Goal: Navigation & Orientation: Find specific page/section

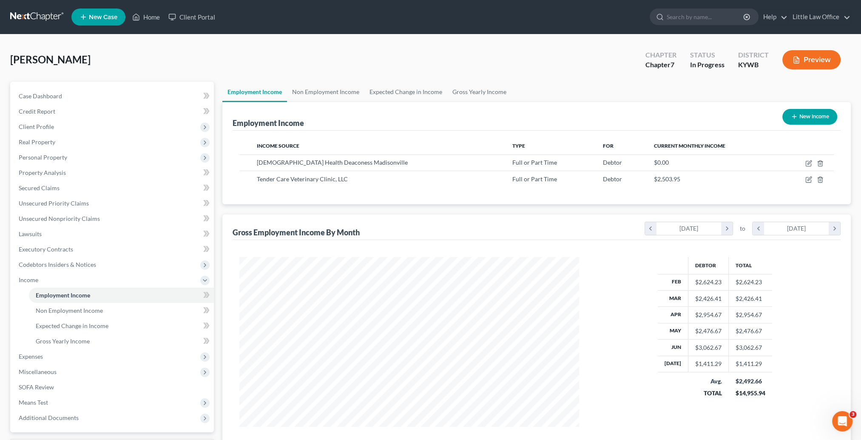
scroll to position [170, 357]
drag, startPoint x: 148, startPoint y: 21, endPoint x: 174, endPoint y: 59, distance: 46.1
click at [148, 21] on link "Home" at bounding box center [146, 16] width 36 height 15
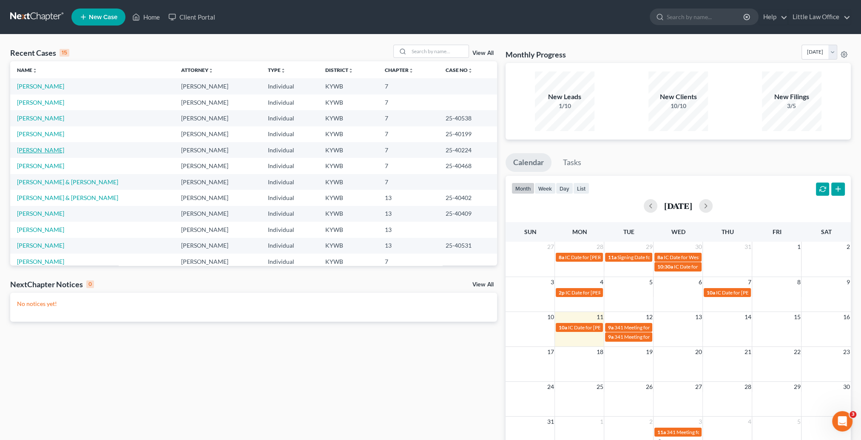
click at [43, 148] on link "[PERSON_NAME]" at bounding box center [40, 149] width 47 height 7
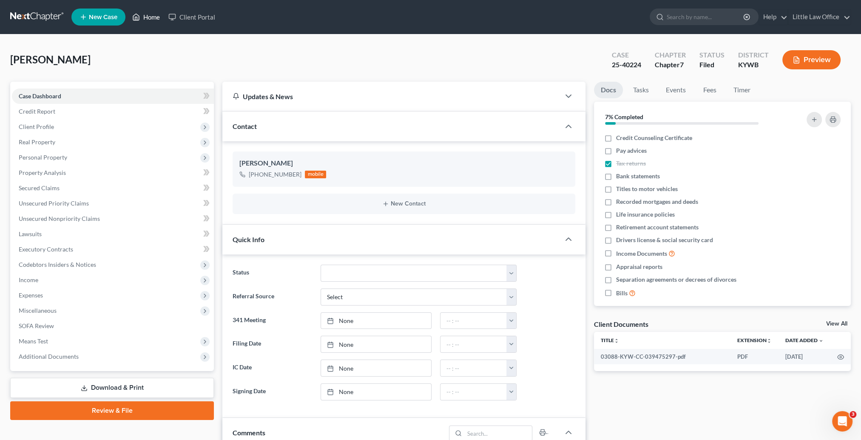
click at [152, 22] on link "Home" at bounding box center [146, 16] width 36 height 15
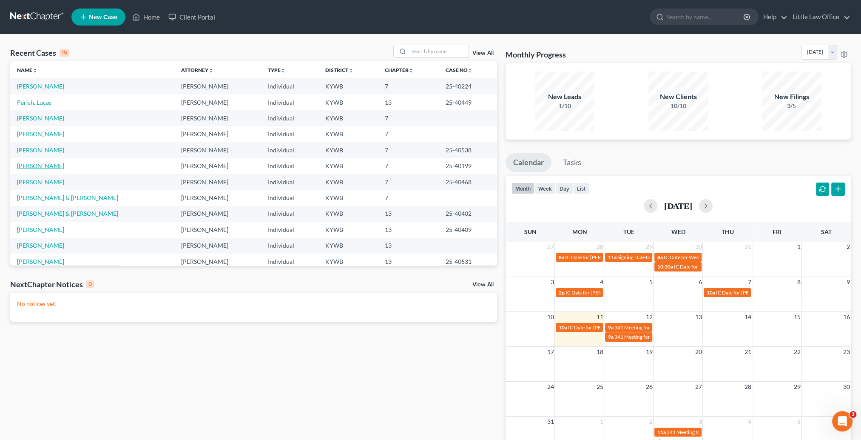
click at [31, 166] on link "[PERSON_NAME]" at bounding box center [40, 165] width 47 height 7
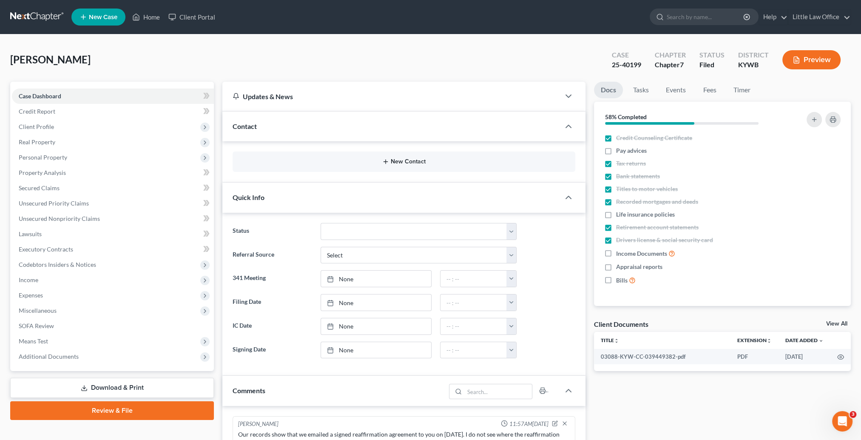
scroll to position [116, 0]
click at [37, 128] on span "Client Profile" at bounding box center [36, 126] width 35 height 7
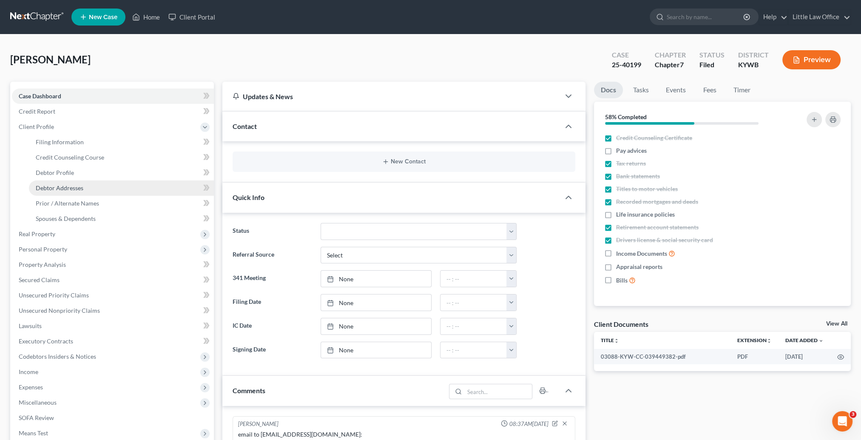
click at [74, 187] on span "Debtor Addresses" at bounding box center [60, 187] width 48 height 7
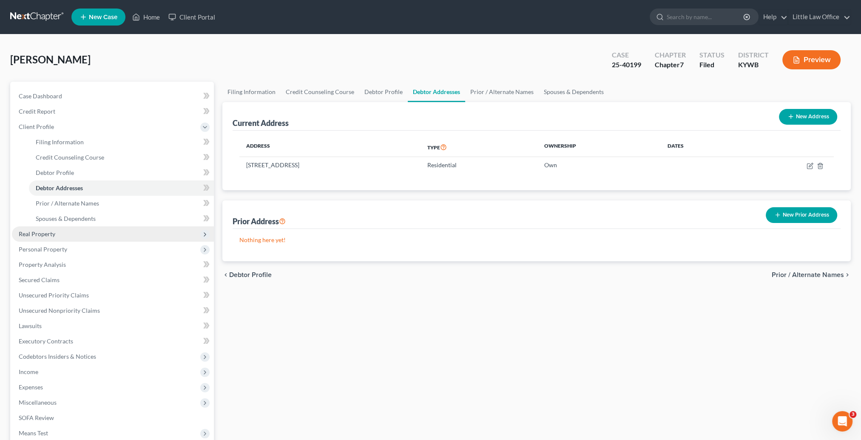
click at [208, 236] on icon at bounding box center [205, 234] width 7 height 7
